Goal: Use online tool/utility: Use online tool/utility

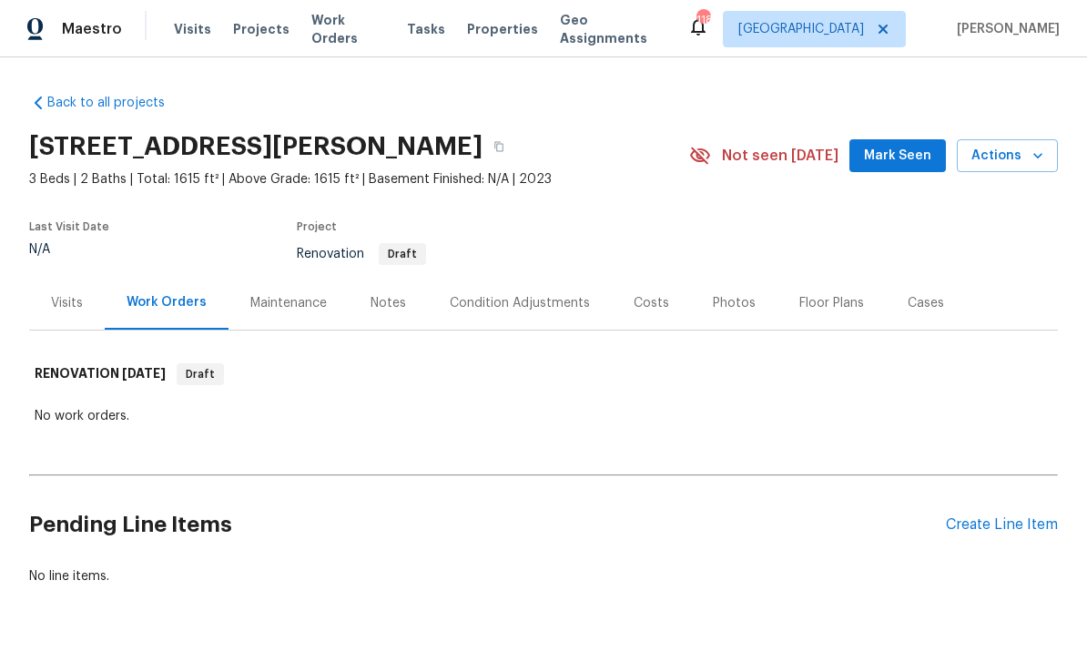
click at [394, 320] on div "Notes" at bounding box center [388, 303] width 79 height 54
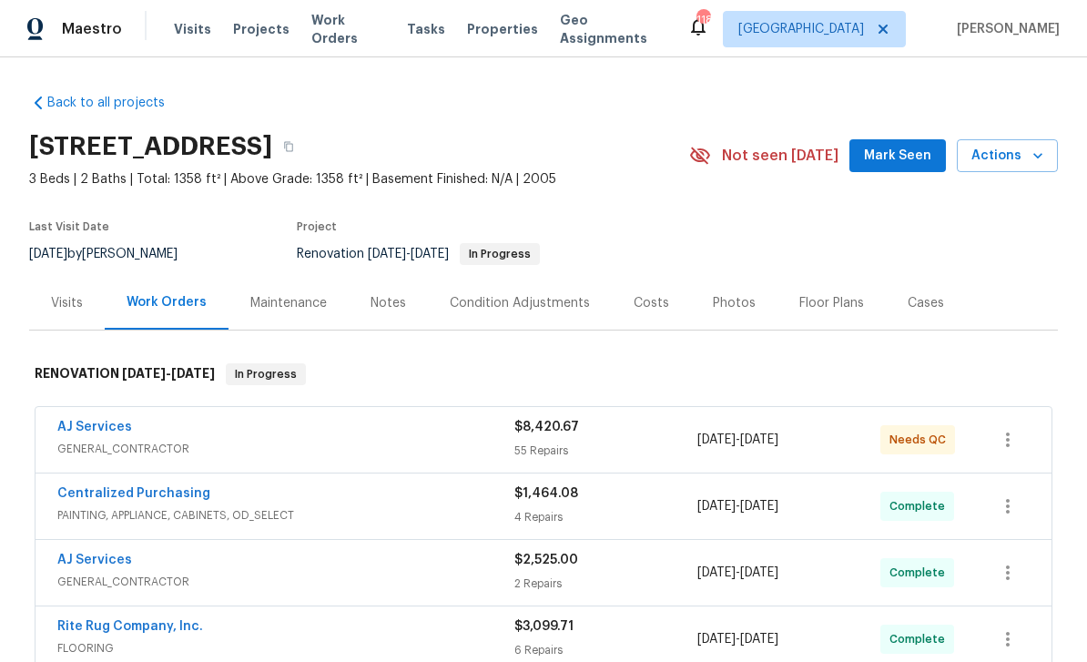
click at [728, 312] on div "Photos" at bounding box center [734, 303] width 87 height 54
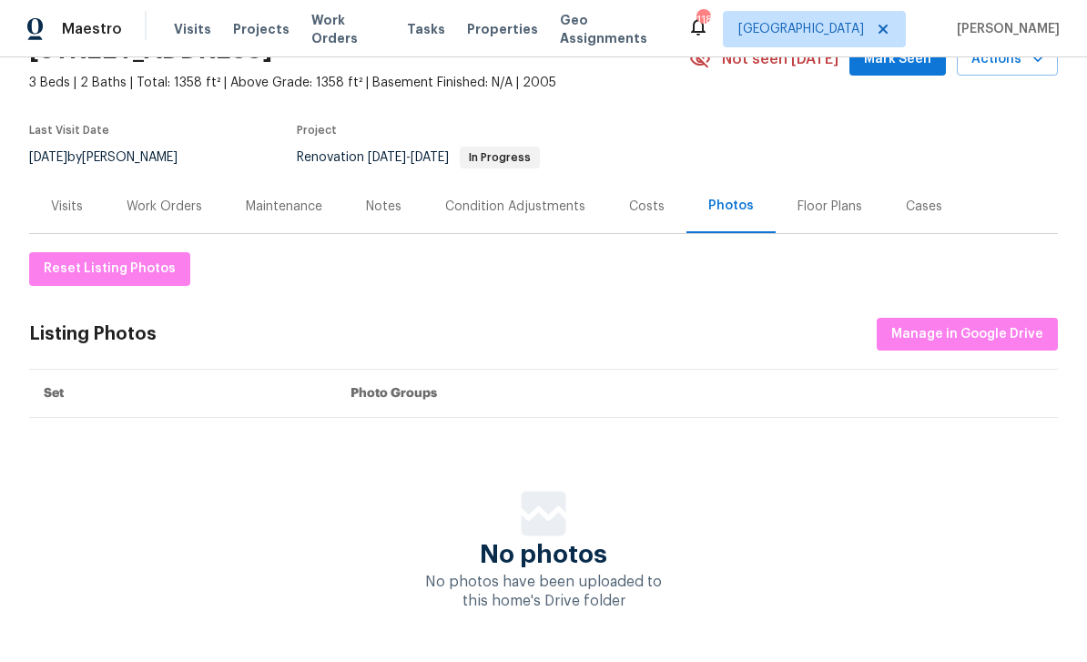
scroll to position [96, 0]
click at [997, 331] on span "Manage in Google Drive" at bounding box center [967, 335] width 152 height 23
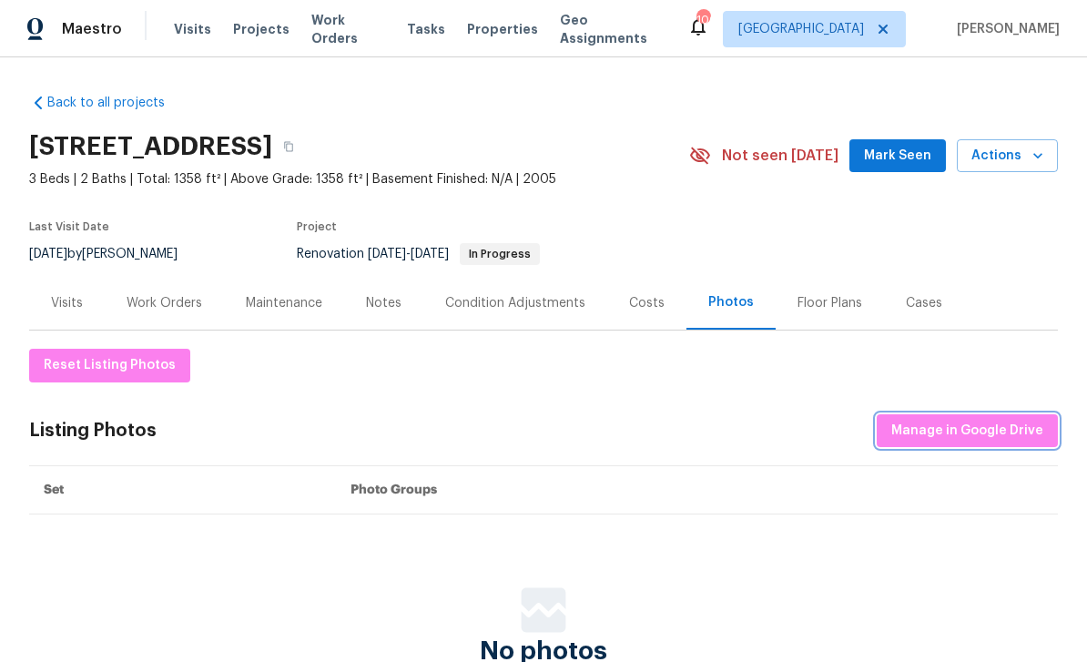
scroll to position [0, 0]
click at [983, 426] on span "Manage in Google Drive" at bounding box center [967, 431] width 152 height 23
click at [971, 435] on span "Manage in Google Drive" at bounding box center [967, 431] width 152 height 23
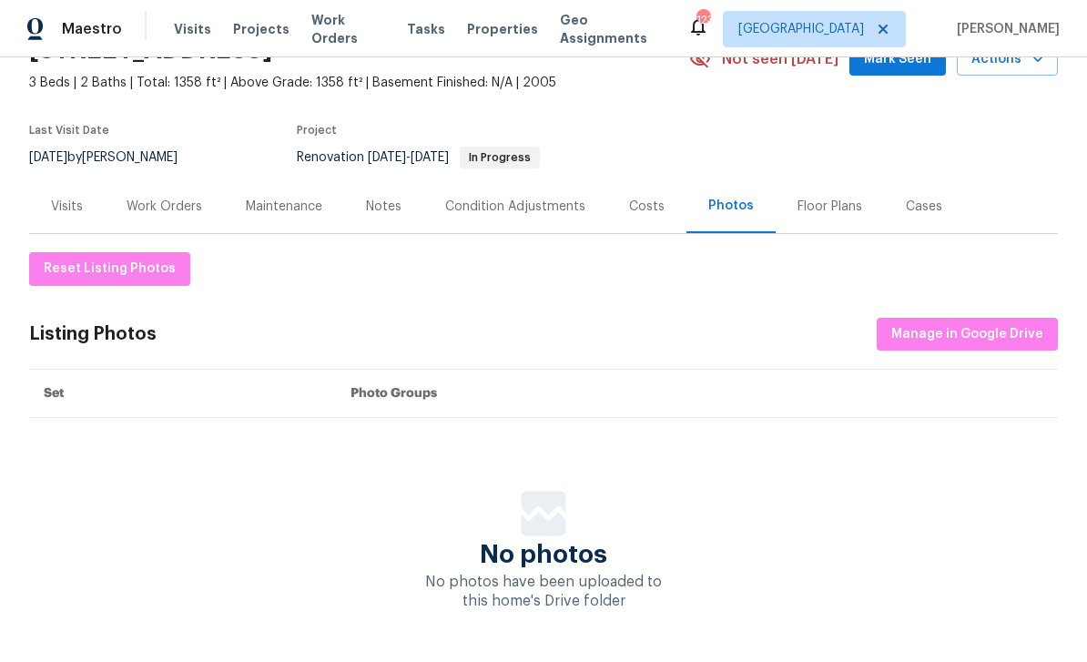
scroll to position [96, 0]
click at [881, 454] on div "Reset Listing Photos Listing Photos Manage in Google Drive Set Photo Groups No …" at bounding box center [543, 432] width 1029 height 359
click at [992, 321] on button "Manage in Google Drive" at bounding box center [967, 336] width 181 height 34
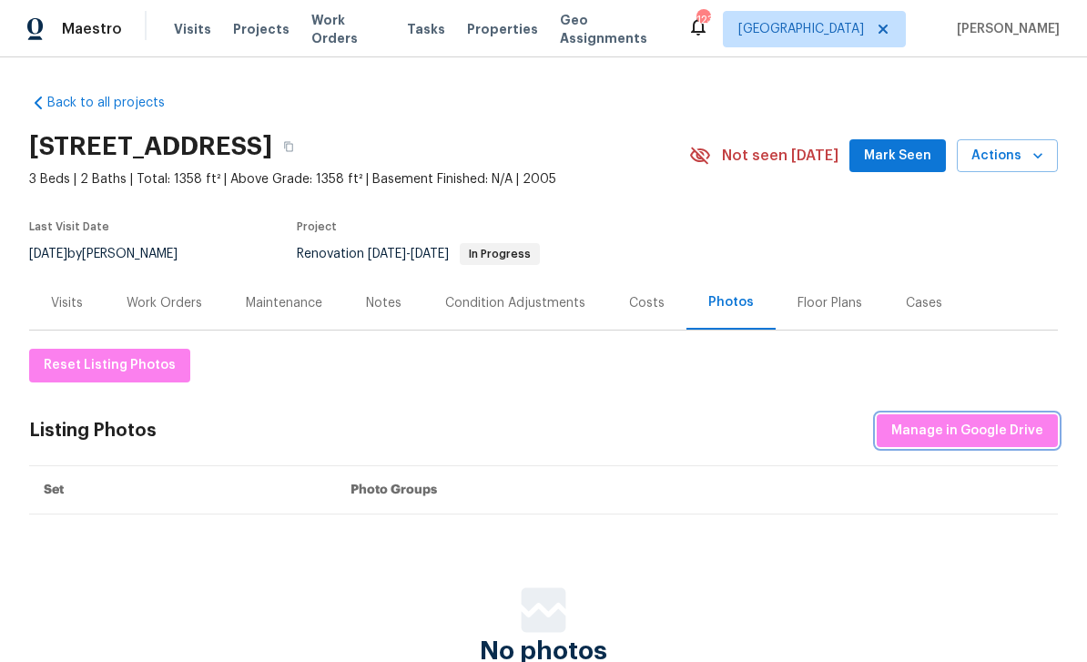
scroll to position [0, 0]
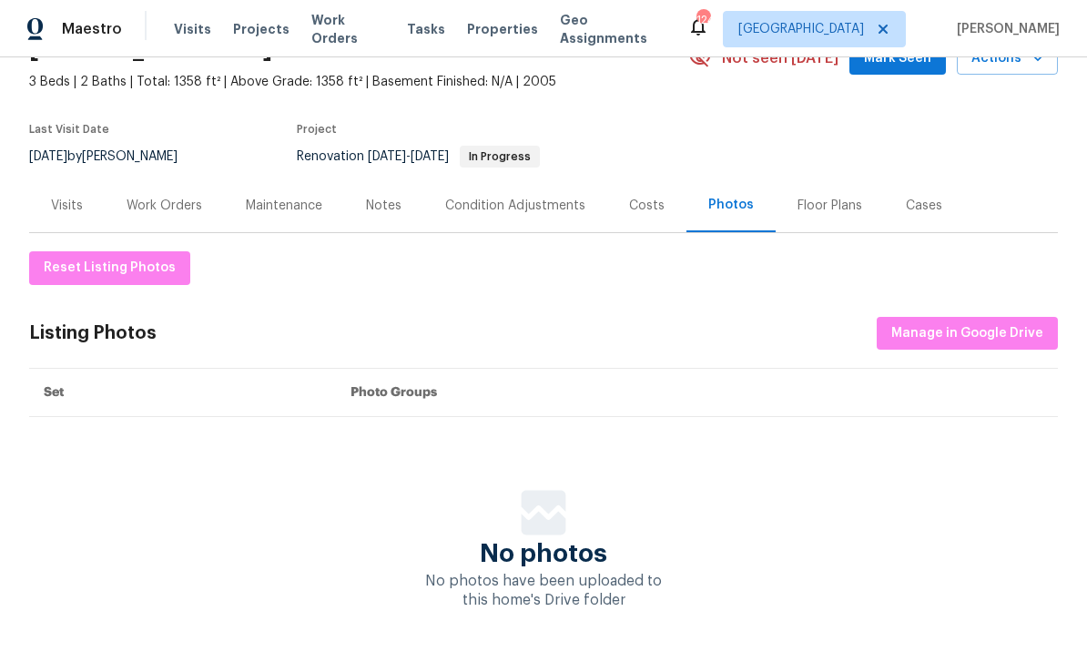
scroll to position [96, 0]
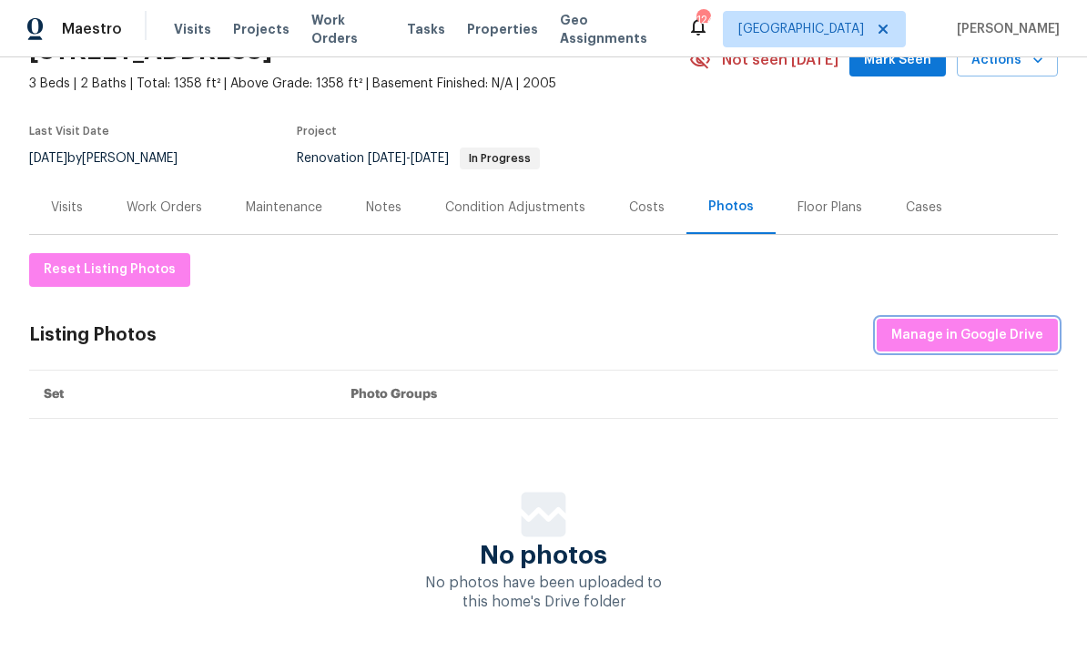
click at [995, 343] on span "Manage in Google Drive" at bounding box center [967, 335] width 152 height 23
